Goal: Transaction & Acquisition: Obtain resource

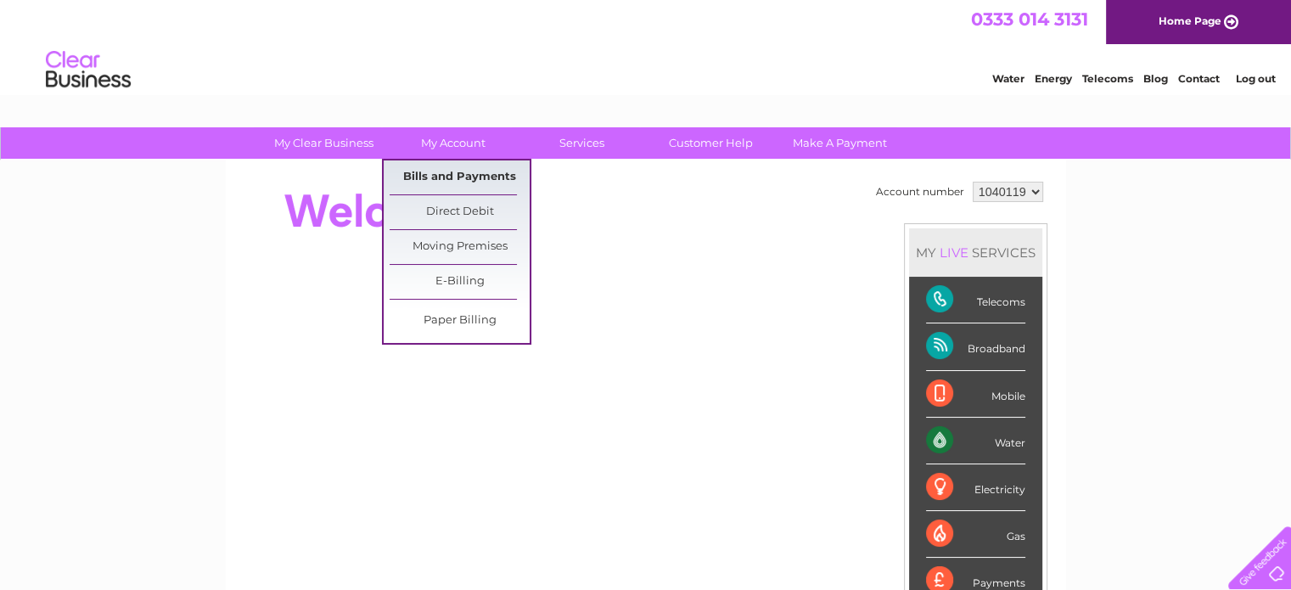
click at [457, 183] on link "Bills and Payments" at bounding box center [460, 177] width 140 height 34
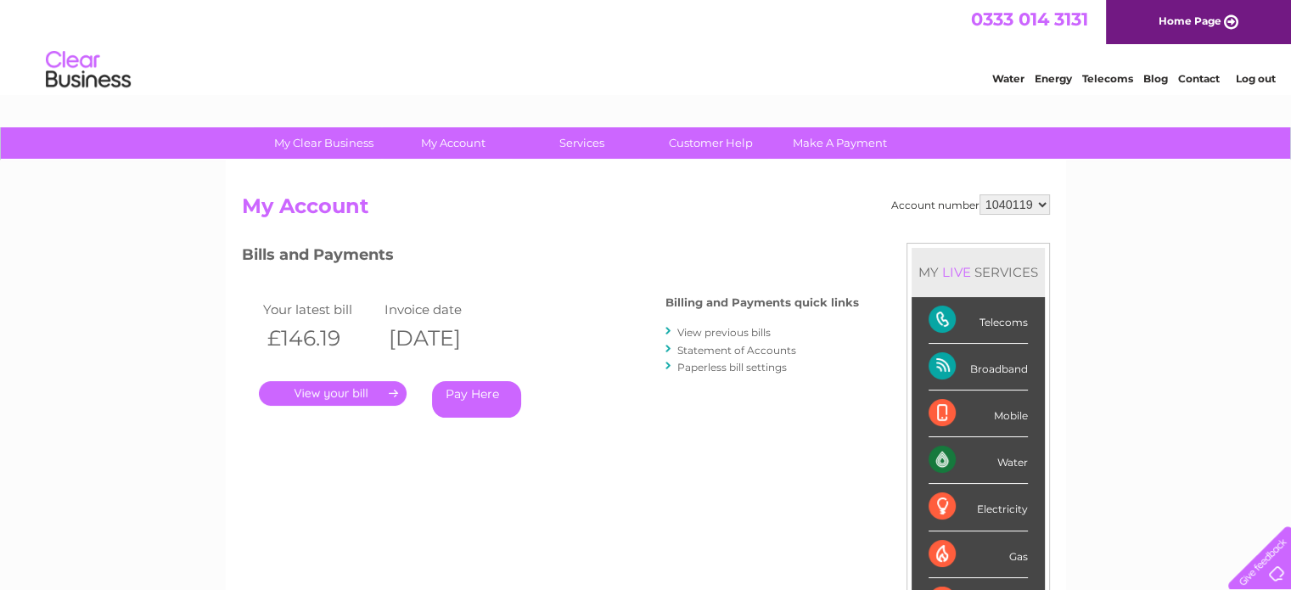
click at [323, 393] on link "." at bounding box center [333, 393] width 148 height 25
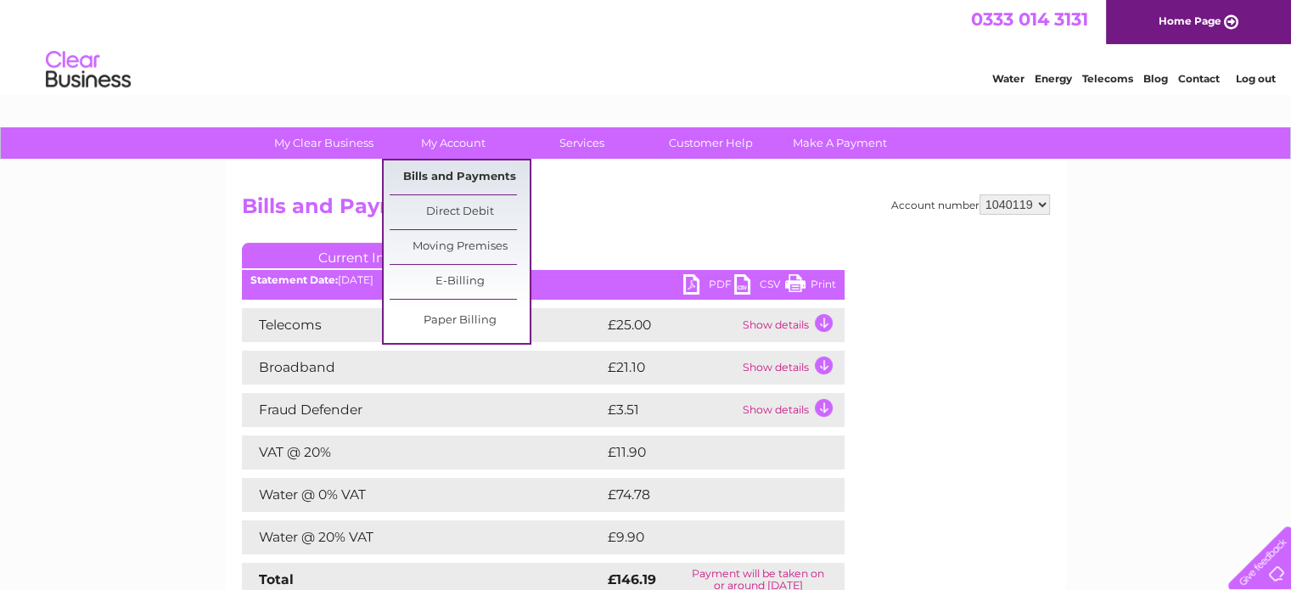
click at [446, 176] on link "Bills and Payments" at bounding box center [460, 177] width 140 height 34
click at [470, 278] on link "E-Billing" at bounding box center [460, 282] width 140 height 34
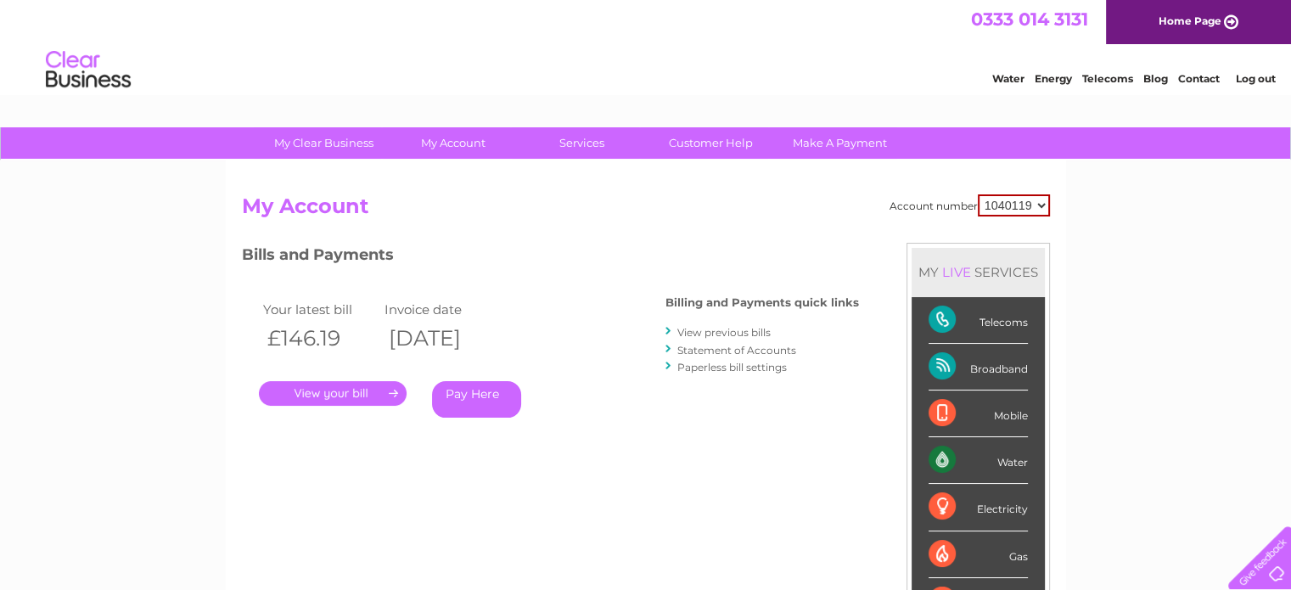
click at [347, 393] on link "." at bounding box center [333, 393] width 148 height 25
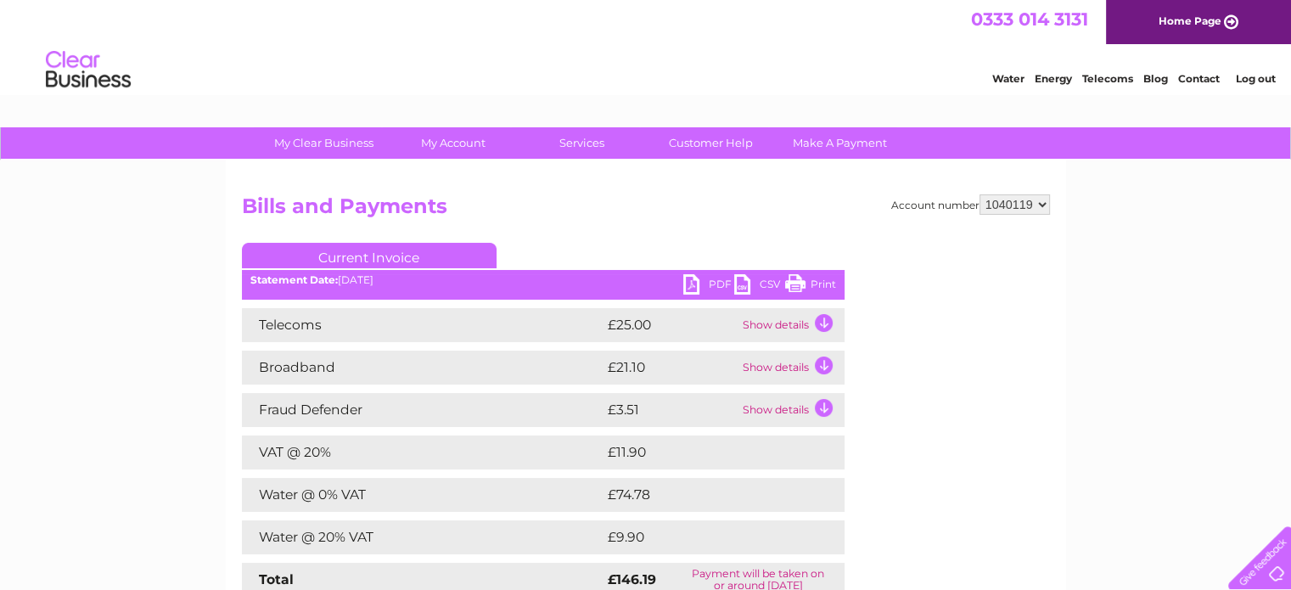
click at [717, 284] on link "PDF" at bounding box center [708, 286] width 51 height 25
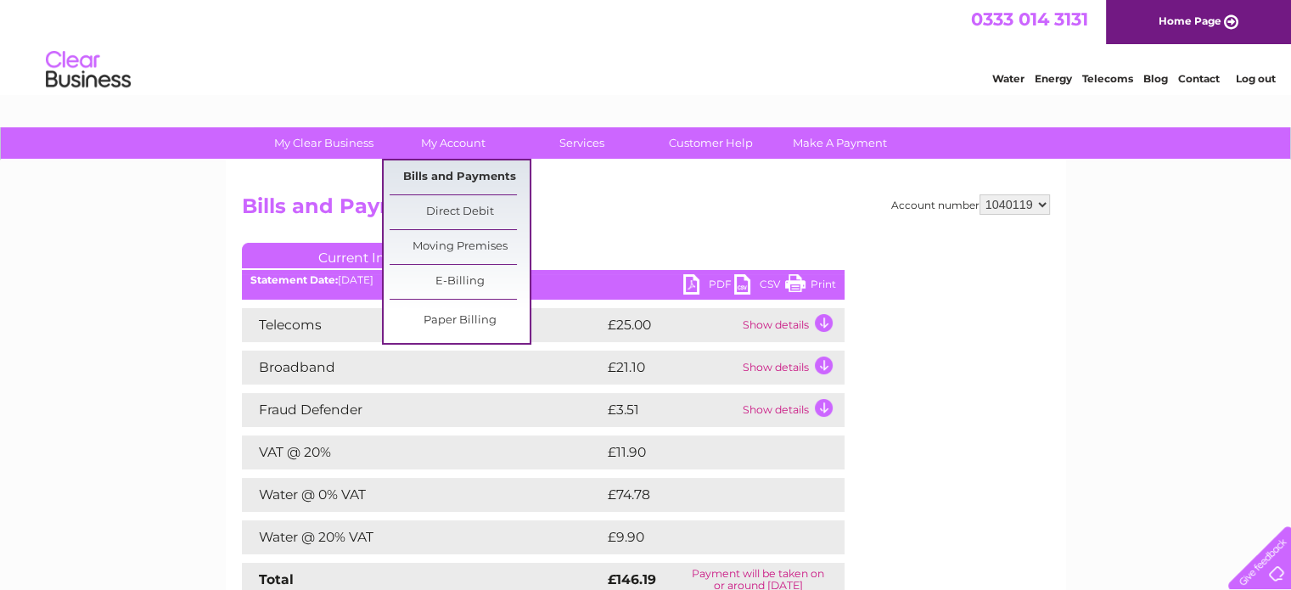
click at [448, 175] on link "Bills and Payments" at bounding box center [460, 177] width 140 height 34
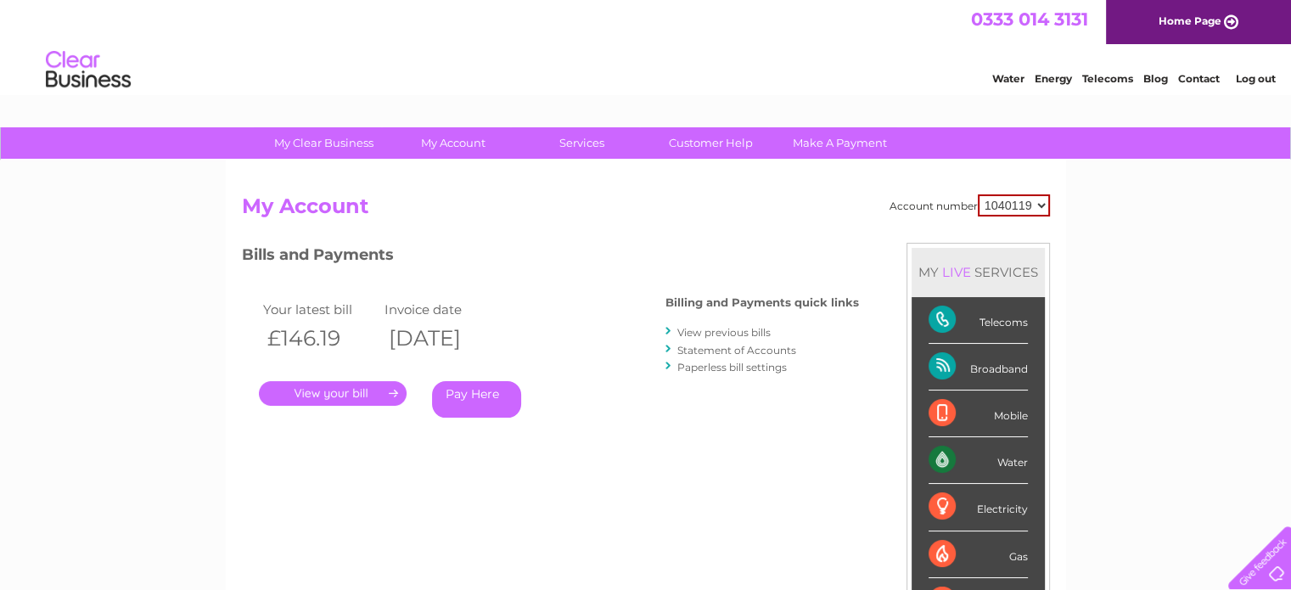
click at [721, 332] on link "View previous bills" at bounding box center [724, 332] width 93 height 13
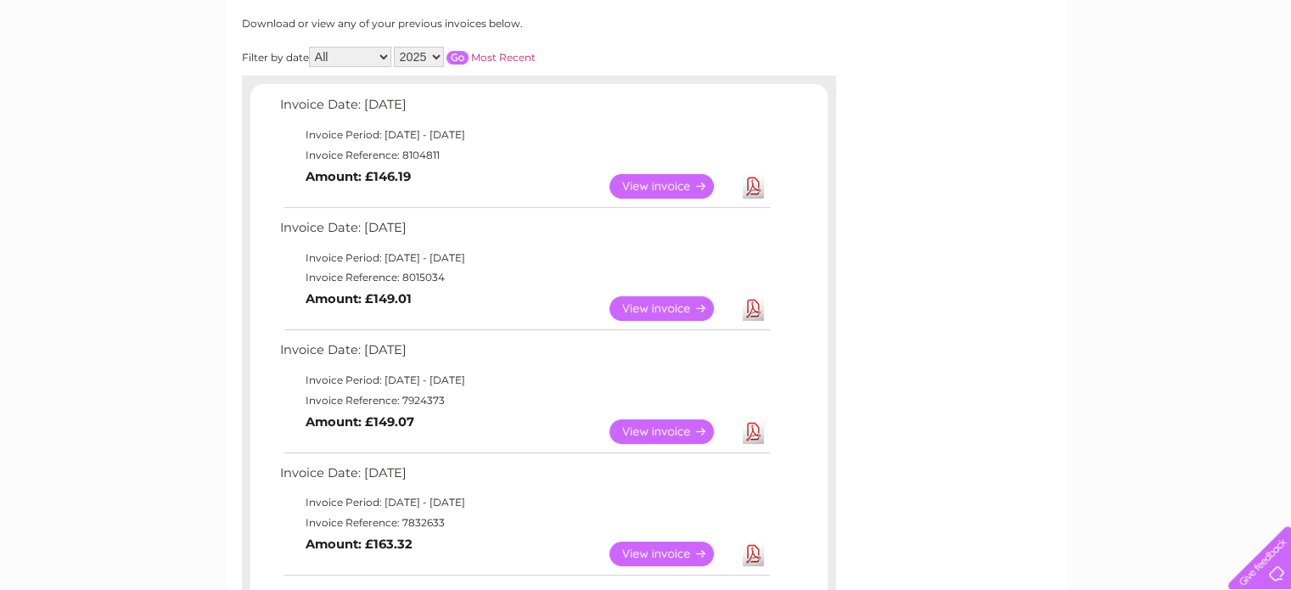
scroll to position [255, 0]
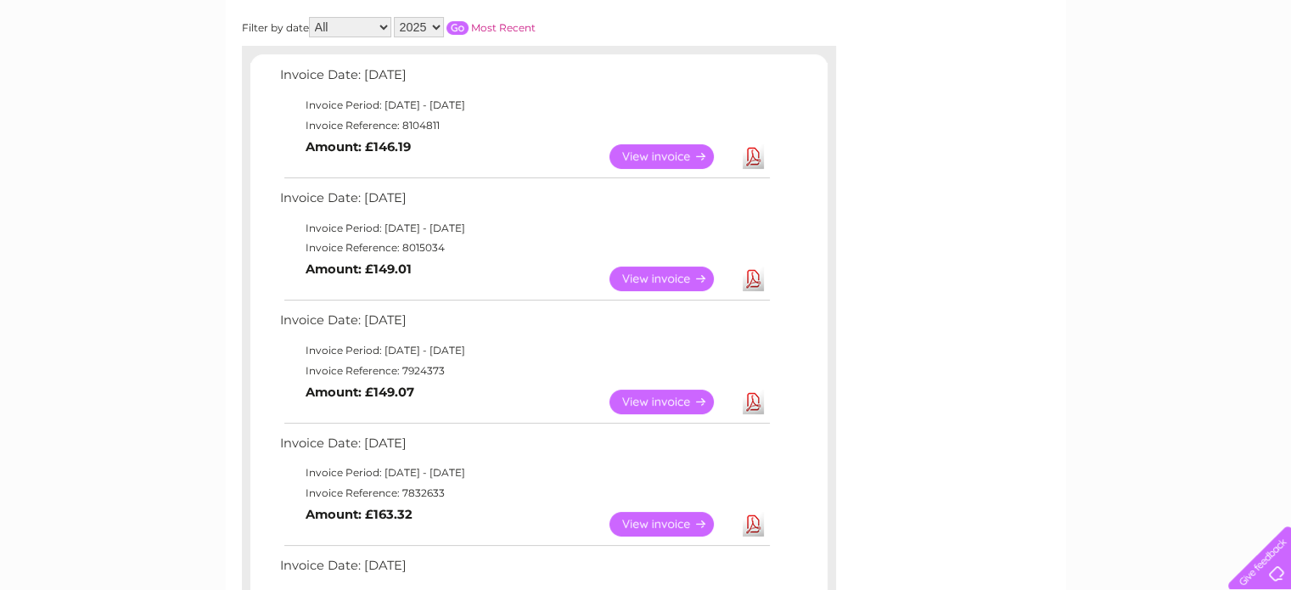
click at [662, 277] on link "View" at bounding box center [672, 279] width 125 height 25
click at [753, 278] on link "Download" at bounding box center [753, 279] width 21 height 25
click at [751, 402] on link "Download" at bounding box center [753, 402] width 21 height 25
